Goal: Information Seeking & Learning: Learn about a topic

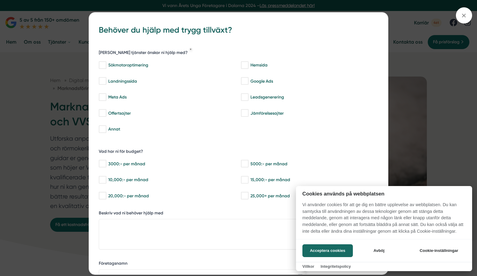
click at [59, 78] on div at bounding box center [238, 138] width 477 height 276
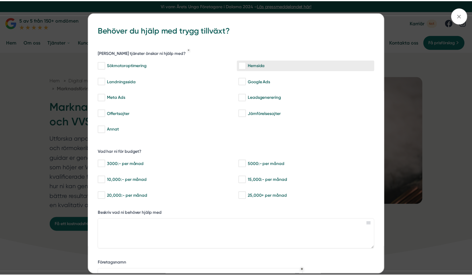
scroll to position [97, 0]
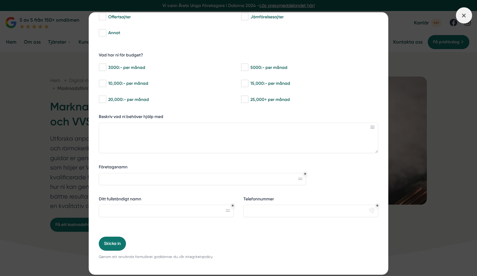
click at [463, 19] on span at bounding box center [463, 15] width 16 height 16
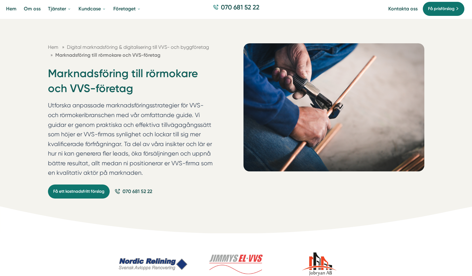
scroll to position [0, 0]
